Goal: Task Accomplishment & Management: Use online tool/utility

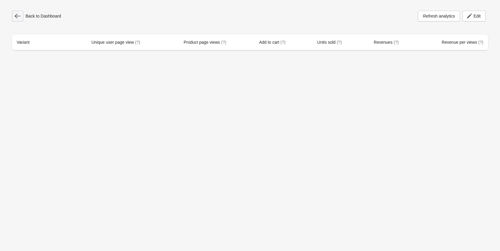
click at [21, 17] on button "button" at bounding box center [17, 16] width 11 height 11
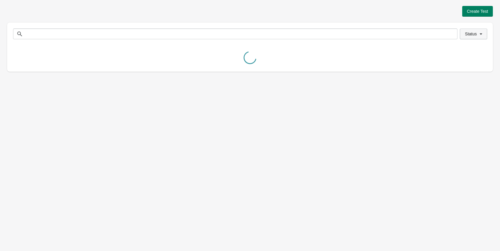
click at [472, 32] on span "Status" at bounding box center [471, 34] width 12 height 5
click at [458, 51] on span at bounding box center [457, 49] width 5 height 5
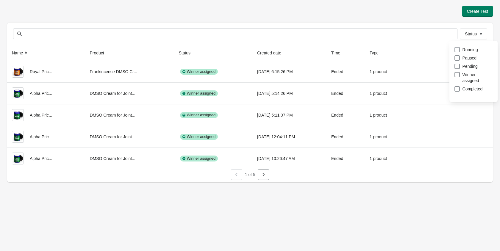
click at [458, 50] on span at bounding box center [457, 49] width 5 height 5
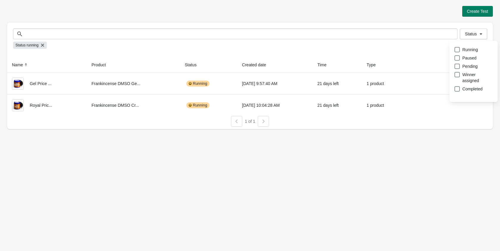
click at [422, 24] on div "Status Status Status running" at bounding box center [250, 40] width 486 height 35
click at [476, 13] on span "Create Test" at bounding box center [477, 11] width 21 height 5
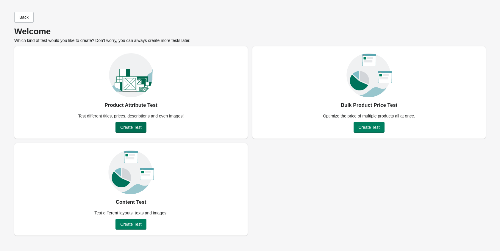
click at [134, 126] on span "Create Test" at bounding box center [130, 127] width 21 height 5
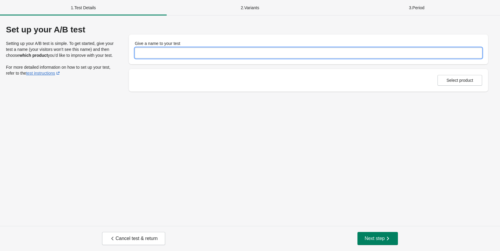
click at [165, 52] on input "Give a name to your test" at bounding box center [309, 53] width 348 height 11
type input "**********"
click at [234, 105] on div "**********" at bounding box center [250, 120] width 500 height 211
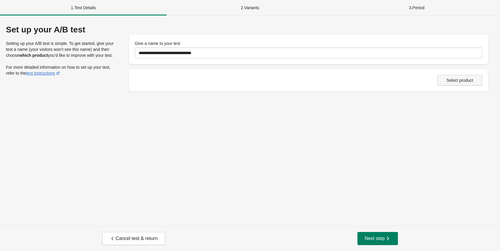
click at [455, 82] on span "Select product" at bounding box center [460, 80] width 27 height 5
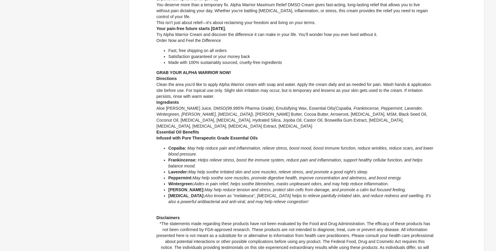
scroll to position [299, 0]
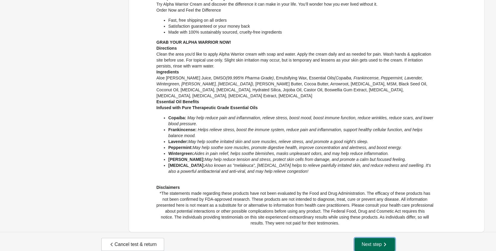
click at [371, 242] on span "Next step" at bounding box center [374, 245] width 26 height 6
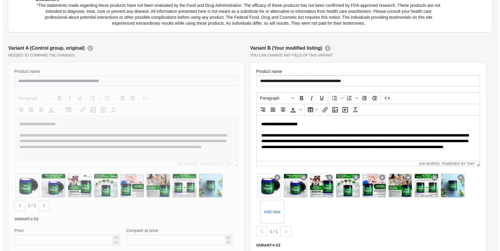
scroll to position [417, 0]
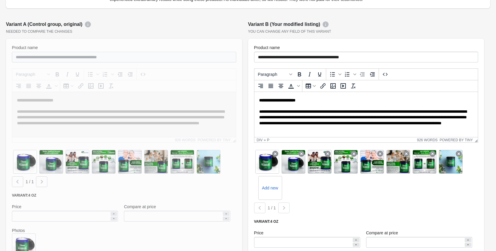
click at [445, 110] on p "**********" at bounding box center [364, 120] width 210 height 23
click at [388, 71] on icon "Source code" at bounding box center [384, 74] width 7 height 7
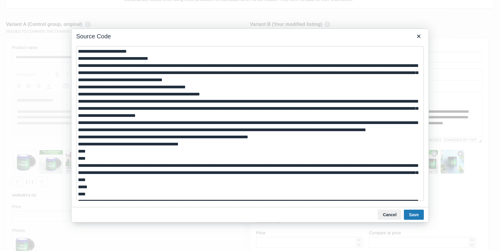
click at [78, 52] on textarea at bounding box center [250, 123] width 348 height 155
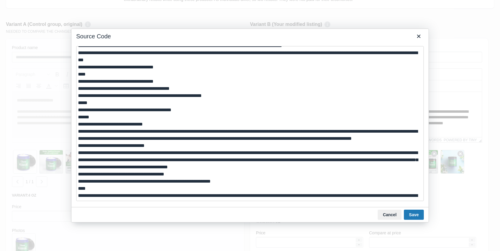
scroll to position [268, 0]
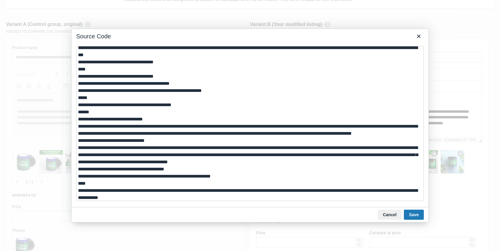
click at [107, 150] on textarea at bounding box center [250, 123] width 348 height 155
type textarea "**********"
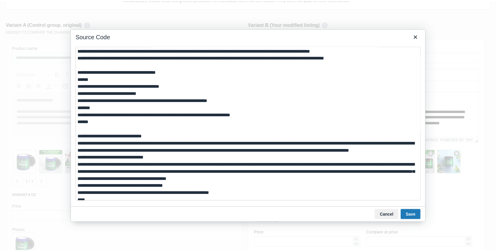
scroll to position [149, 0]
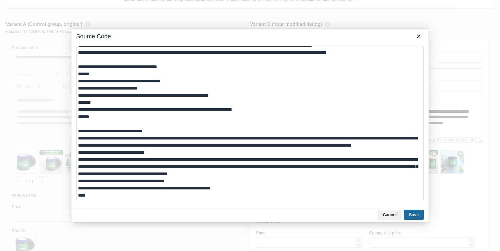
click at [416, 216] on button "Save" at bounding box center [414, 215] width 20 height 10
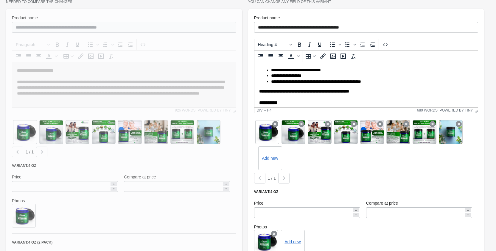
scroll to position [214, 0]
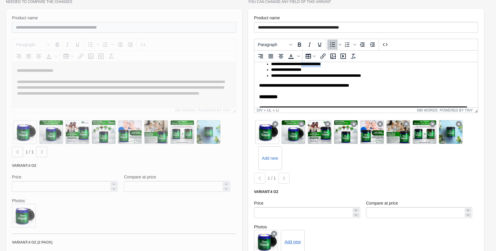
drag, startPoint x: 343, startPoint y: 77, endPoint x: 307, endPoint y: 74, distance: 36.5
click at [307, 67] on li "**********" at bounding box center [370, 64] width 198 height 6
click at [311, 79] on li "**********" at bounding box center [370, 76] width 198 height 6
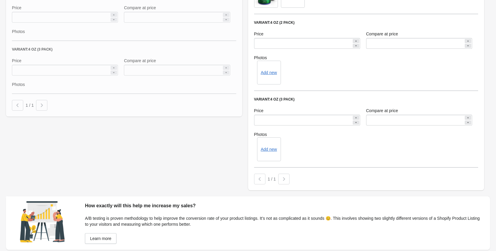
scroll to position [711, 0]
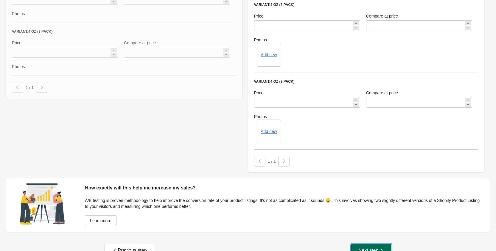
click at [381, 244] on button "Next step" at bounding box center [371, 250] width 40 height 13
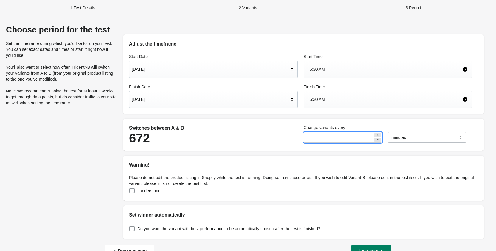
drag, startPoint x: 316, startPoint y: 138, endPoint x: 300, endPoint y: 138, distance: 16.1
click at [300, 138] on div "Switches between A & B 672 Change variants every: ** ******* ***** **** minutes" at bounding box center [300, 135] width 349 height 26
type input "*"
click at [315, 156] on div "Warning!" at bounding box center [303, 162] width 361 height 13
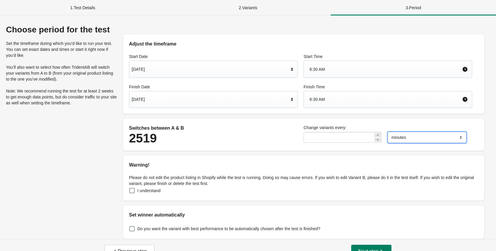
click at [422, 136] on select "******* ***** ****" at bounding box center [427, 137] width 78 height 11
select select "*****"
click at [388, 132] on select "******* ***** ****" at bounding box center [427, 137] width 78 height 11
click at [264, 98] on div "[DATE]" at bounding box center [210, 99] width 157 height 11
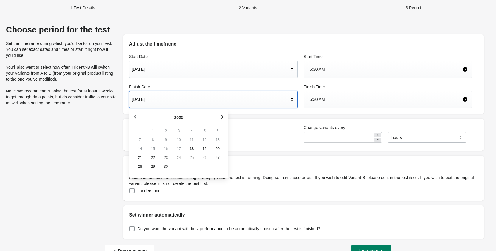
click at [221, 118] on icon "button" at bounding box center [221, 117] width 6 height 6
click at [137, 117] on icon "button" at bounding box center [136, 117] width 5 height 4
click at [222, 118] on icon "button" at bounding box center [221, 117] width 6 height 6
click at [192, 151] on button "16" at bounding box center [191, 148] width 13 height 9
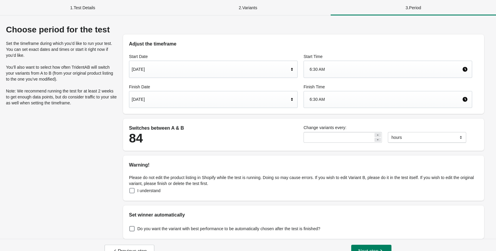
click at [133, 191] on span at bounding box center [131, 190] width 5 height 5
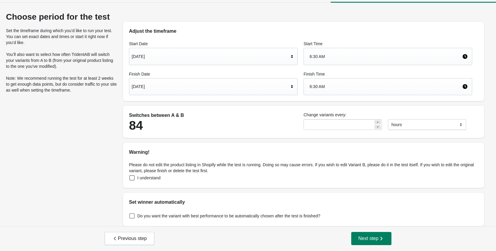
click at [133, 217] on span at bounding box center [131, 216] width 5 height 5
click at [116, 176] on div "Choose period for the test Set the timeframe during which you’d like to run you…" at bounding box center [248, 119] width 484 height 214
click at [373, 236] on span "Next step" at bounding box center [371, 239] width 26 height 6
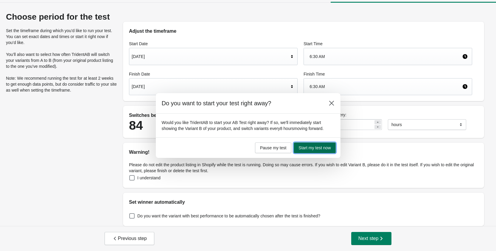
click at [326, 145] on button "Start my test now" at bounding box center [315, 148] width 42 height 11
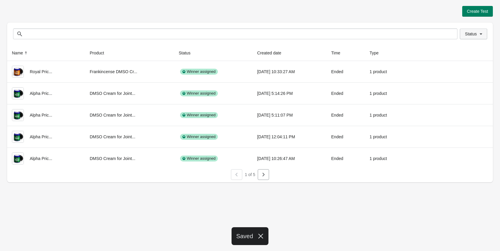
click at [475, 33] on span "Status" at bounding box center [471, 34] width 12 height 5
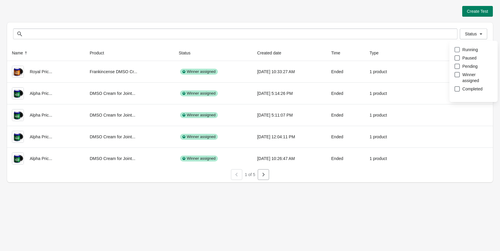
click at [457, 47] on span at bounding box center [457, 49] width 5 height 5
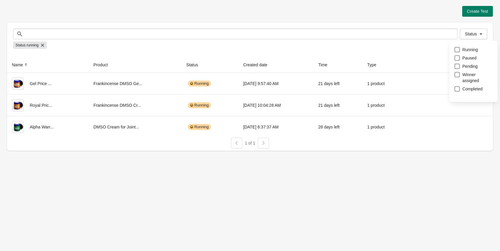
click at [361, 23] on div "Status Status Status running" at bounding box center [250, 40] width 486 height 35
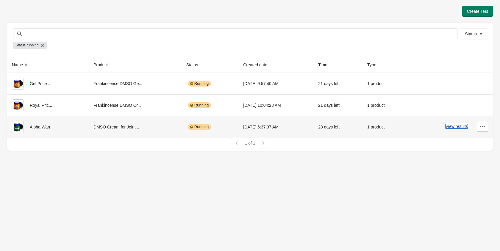
click at [454, 128] on button "View results" at bounding box center [457, 126] width 22 height 5
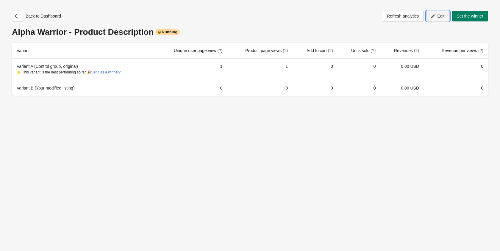
click at [441, 15] on span "Edit" at bounding box center [440, 16] width 7 height 5
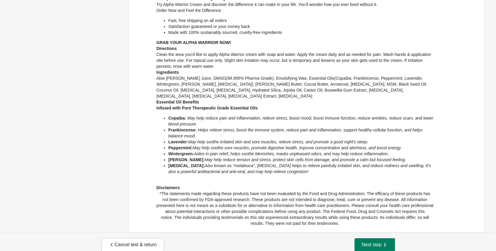
scroll to position [299, 0]
click at [361, 238] on button "Next step" at bounding box center [374, 244] width 40 height 13
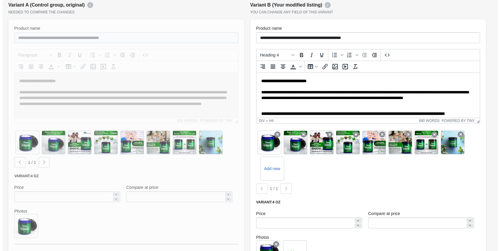
scroll to position [447, 0]
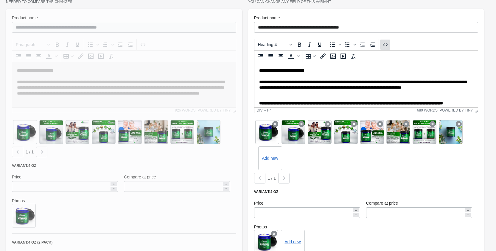
click at [388, 41] on icon "Source code" at bounding box center [384, 44] width 7 height 7
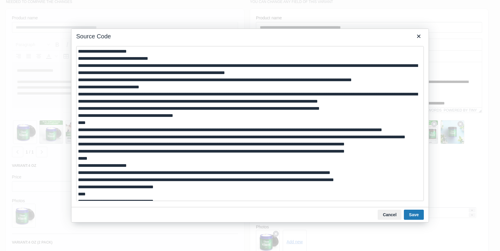
click at [78, 51] on textarea at bounding box center [250, 123] width 348 height 155
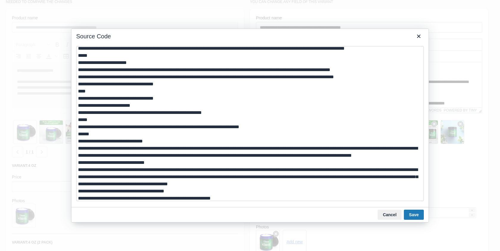
scroll to position [119, 0]
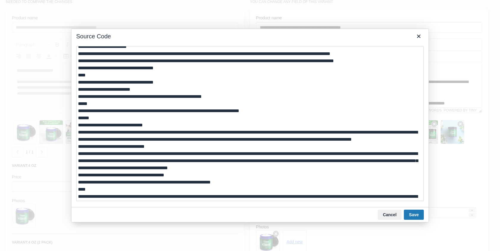
click at [100, 141] on textarea at bounding box center [250, 123] width 348 height 155
type textarea "**********"
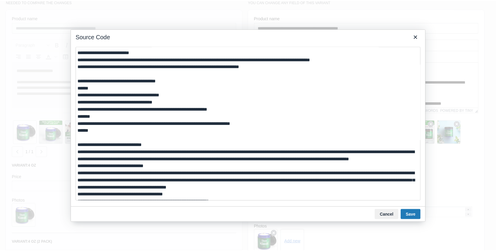
scroll to position [149, 0]
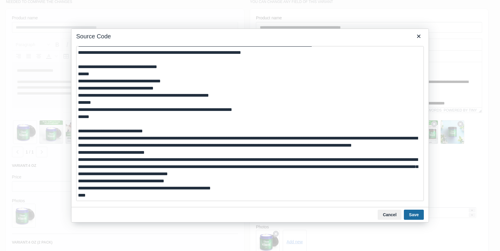
click at [422, 218] on button "Save" at bounding box center [414, 215] width 20 height 10
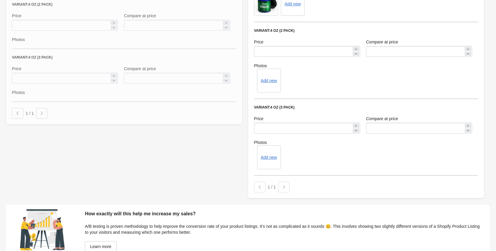
scroll to position [711, 0]
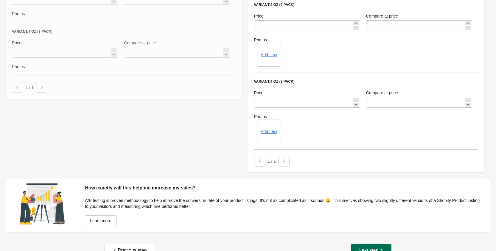
click at [369, 248] on span "Next step" at bounding box center [371, 251] width 26 height 6
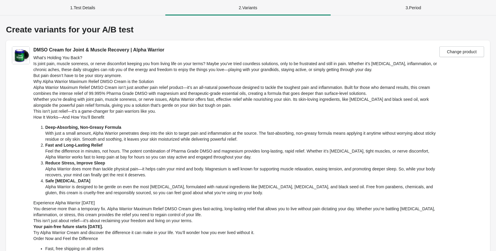
select select "*****"
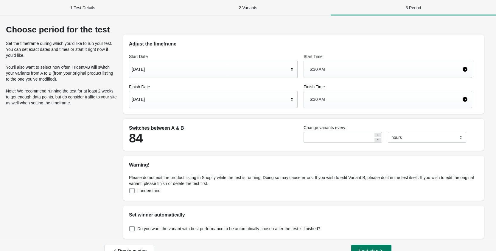
click at [133, 190] on span at bounding box center [131, 190] width 5 height 5
click at [111, 183] on div "Choose period for the test Set the timeframe during which you’d like to run you…" at bounding box center [248, 132] width 484 height 214
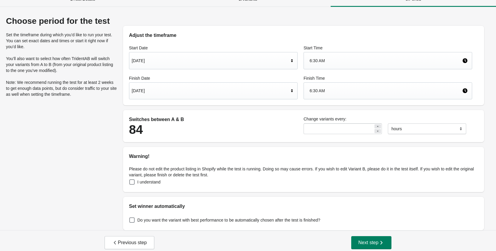
scroll to position [13, 0]
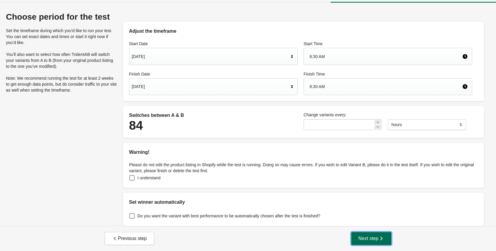
click at [371, 240] on span "Next step" at bounding box center [371, 239] width 26 height 6
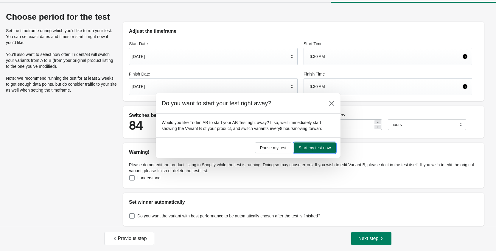
click at [308, 147] on span "Start my test now" at bounding box center [314, 148] width 32 height 5
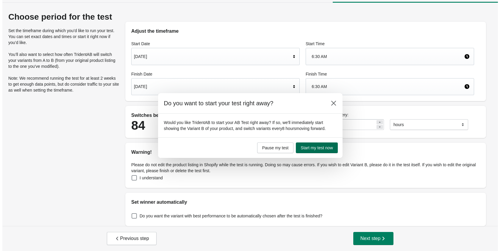
scroll to position [0, 0]
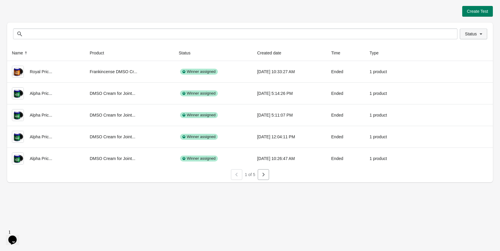
click at [470, 38] on button "Status" at bounding box center [473, 34] width 27 height 11
click at [457, 51] on span at bounding box center [457, 49] width 5 height 5
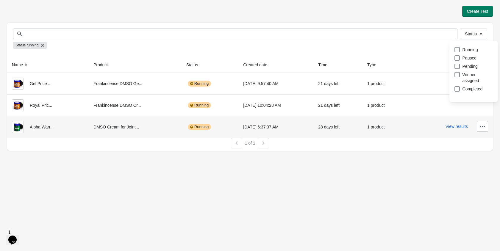
click at [400, 129] on div "1 product" at bounding box center [383, 127] width 33 height 12
click at [451, 129] on button "View results" at bounding box center [457, 126] width 22 height 5
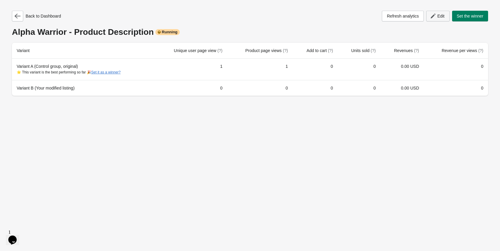
click at [434, 20] on button "Edit" at bounding box center [437, 16] width 23 height 11
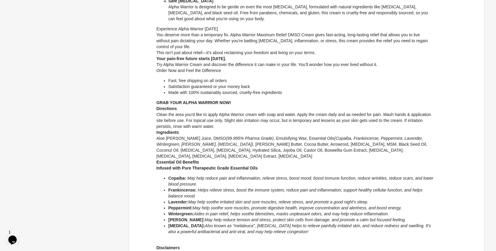
scroll to position [299, 0]
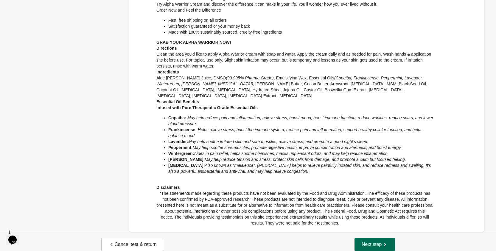
click at [386, 242] on icon "button" at bounding box center [385, 245] width 6 height 6
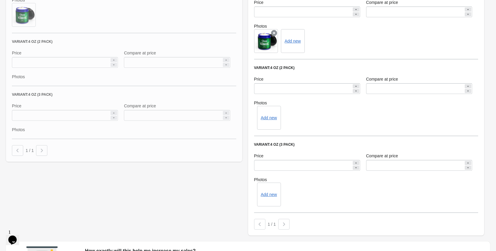
scroll to position [711, 0]
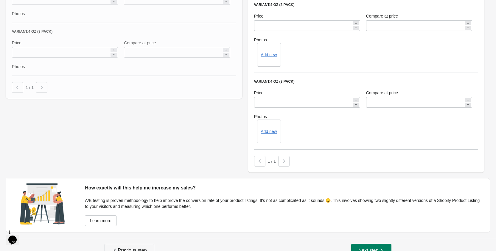
click at [137, 244] on button "Previous step" at bounding box center [130, 250] width 50 height 13
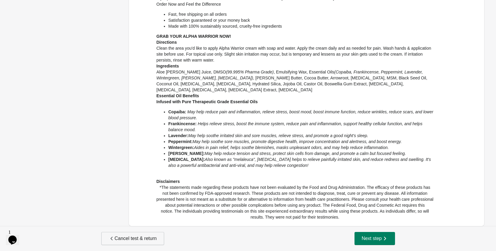
scroll to position [0, 0]
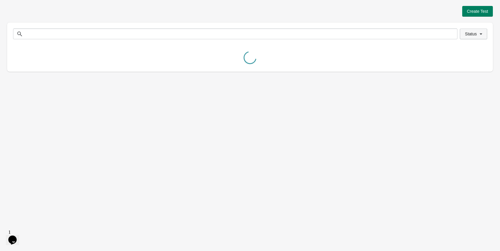
click at [468, 35] on span "Status" at bounding box center [471, 34] width 12 height 5
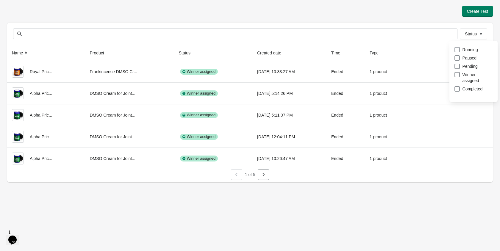
click at [457, 50] on span at bounding box center [457, 49] width 5 height 5
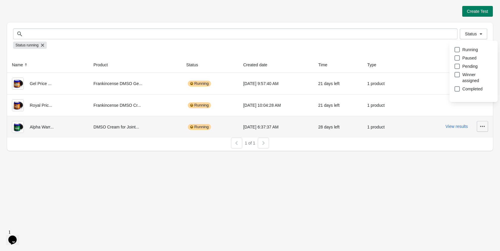
click at [482, 126] on icon "button" at bounding box center [483, 127] width 6 height 6
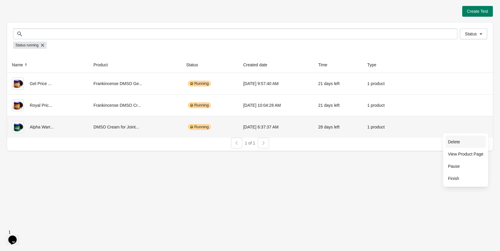
click at [465, 139] on span "Delete" at bounding box center [465, 142] width 35 height 6
click at [453, 143] on span "Delete" at bounding box center [465, 142] width 35 height 6
click at [456, 181] on span "Finish" at bounding box center [465, 179] width 35 height 6
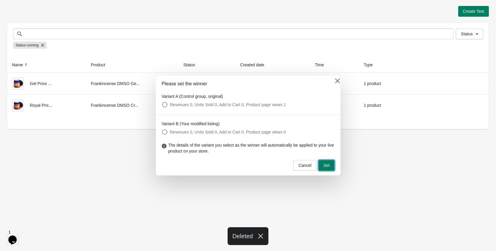
drag, startPoint x: 327, startPoint y: 167, endPoint x: 309, endPoint y: 142, distance: 31.1
click at [312, 133] on div "Please set the winner Variant A (Control group, original) Revenues 0, Units Sol…" at bounding box center [248, 126] width 185 height 100
click at [307, 164] on span "Cancel" at bounding box center [304, 165] width 13 height 5
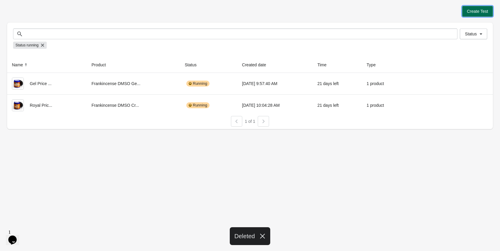
click at [484, 8] on button "Create Test" at bounding box center [477, 11] width 31 height 11
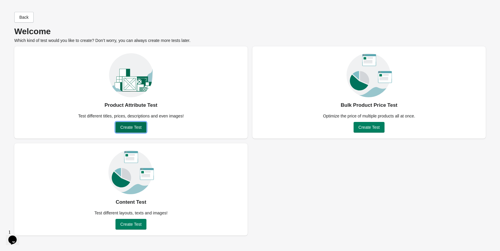
click at [132, 123] on button "Create Test" at bounding box center [131, 127] width 31 height 11
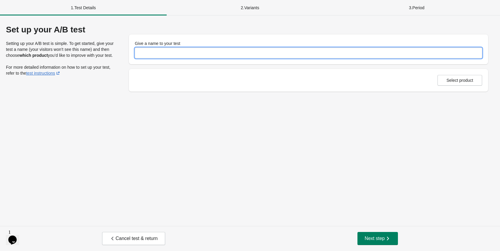
click at [173, 52] on input "Give a name to your test" at bounding box center [309, 53] width 348 height 11
type input "**********"
click at [264, 120] on div "**********" at bounding box center [250, 120] width 500 height 211
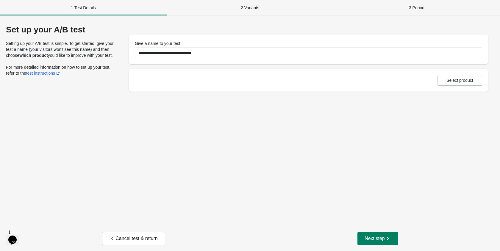
click at [442, 74] on div "Select product" at bounding box center [308, 80] width 359 height 23
click at [447, 82] on span "Select product" at bounding box center [460, 80] width 27 height 5
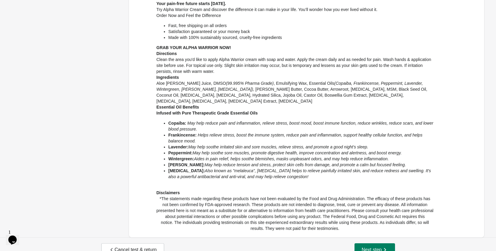
scroll to position [299, 0]
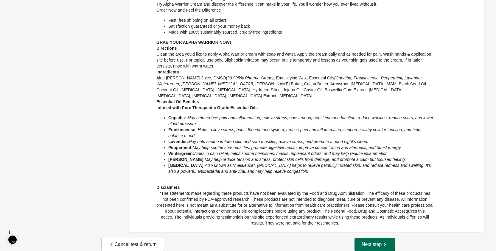
click at [373, 242] on span "Next step" at bounding box center [374, 245] width 26 height 6
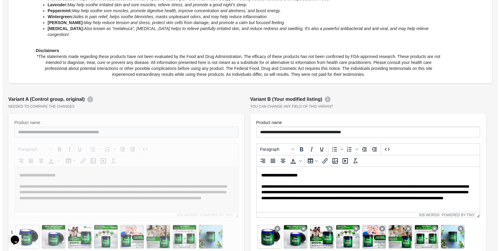
scroll to position [357, 0]
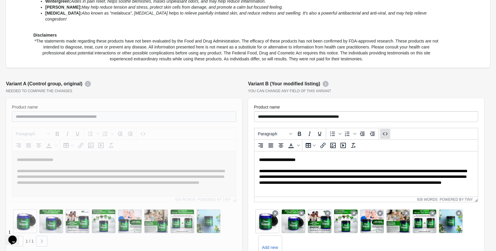
click at [389, 129] on button "Source code" at bounding box center [385, 134] width 10 height 10
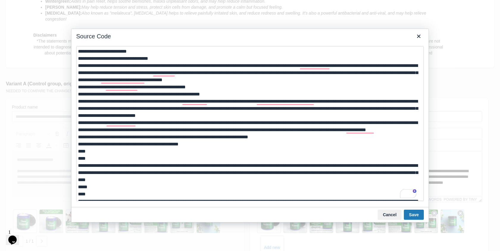
click at [77, 49] on textarea "To enrich screen reader interactions, please activate Accessibility in Grammarl…" at bounding box center [250, 123] width 348 height 155
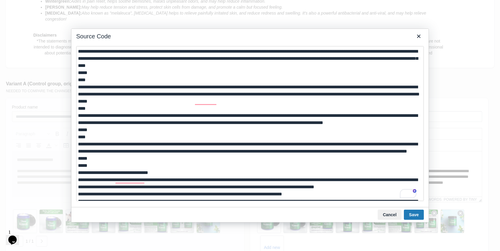
scroll to position [0, 0]
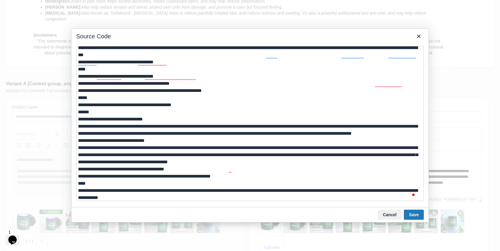
click at [104, 149] on textarea "To enrich screen reader interactions, please activate Accessibility in Grammarl…" at bounding box center [250, 123] width 348 height 155
type textarea "**********"
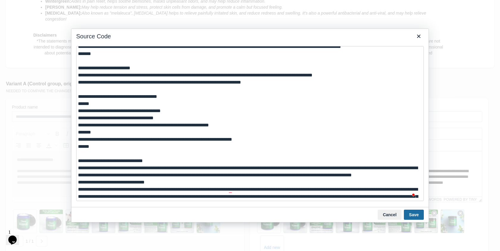
click at [414, 213] on button "Save" at bounding box center [414, 215] width 20 height 10
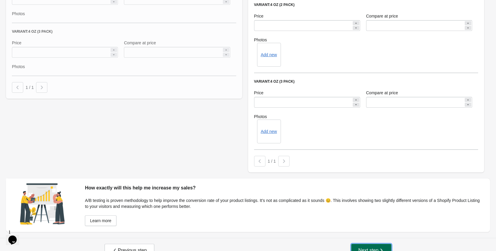
click at [368, 248] on span "Next step" at bounding box center [371, 251] width 26 height 6
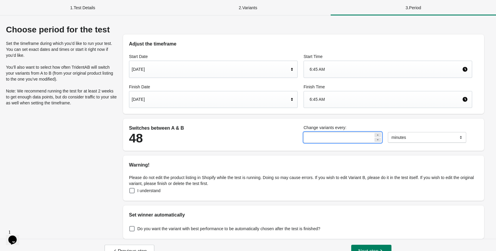
drag, startPoint x: 337, startPoint y: 139, endPoint x: 281, endPoint y: 139, distance: 56.9
click at [281, 139] on div "Switches between A & B 48 Change variants every: ** ******* ***** **** minutes" at bounding box center [300, 135] width 349 height 26
type input "*"
click at [419, 139] on select "******* ***** ****" at bounding box center [427, 137] width 78 height 11
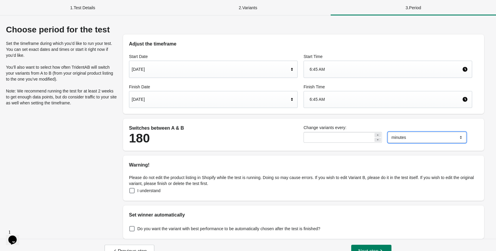
select select "*****"
click at [388, 132] on select "******* ***** ****" at bounding box center [427, 137] width 78 height 11
click at [276, 107] on div "Sep 19, 2025" at bounding box center [213, 99] width 169 height 17
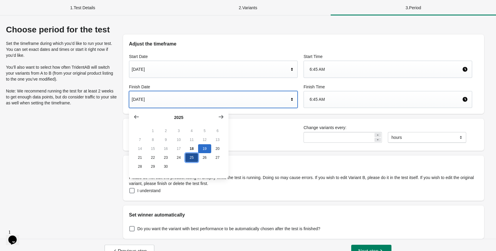
click at [191, 158] on button "25" at bounding box center [191, 157] width 13 height 9
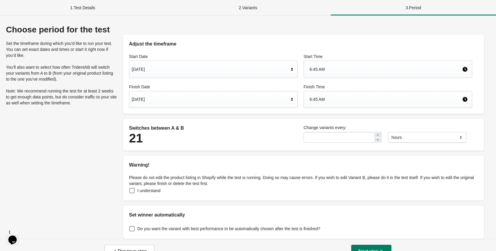
click at [228, 101] on div "Sep 25, 2025" at bounding box center [210, 99] width 157 height 11
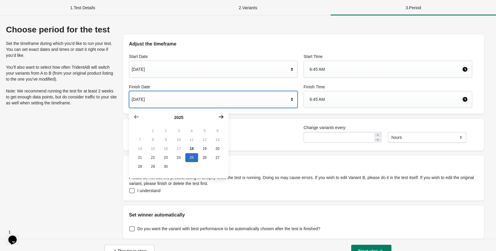
click at [218, 118] on icon "button" at bounding box center [221, 117] width 6 height 6
click at [192, 151] on button "16" at bounding box center [191, 148] width 13 height 9
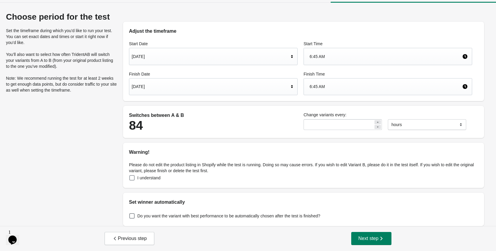
click at [133, 178] on span at bounding box center [131, 177] width 5 height 5
click at [132, 218] on span at bounding box center [131, 216] width 5 height 5
click at [114, 181] on div "Choose period for the test Set the timeframe during which you’d like to run you…" at bounding box center [248, 119] width 484 height 214
click at [382, 235] on button "Next step" at bounding box center [371, 238] width 40 height 13
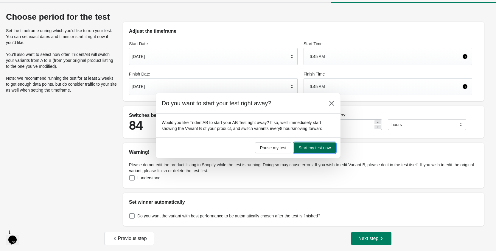
click at [325, 147] on span "Start my test now" at bounding box center [314, 148] width 32 height 5
